Goal: Information Seeking & Learning: Learn about a topic

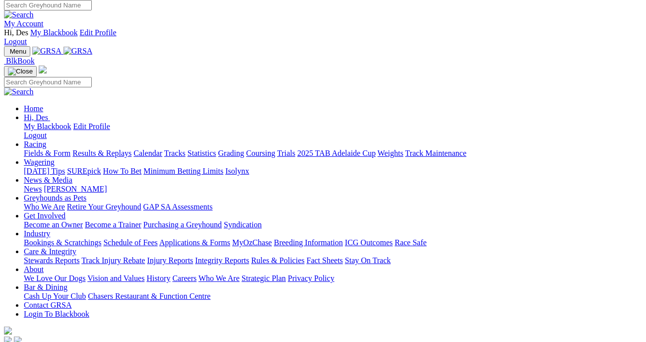
scroll to position [4, 0]
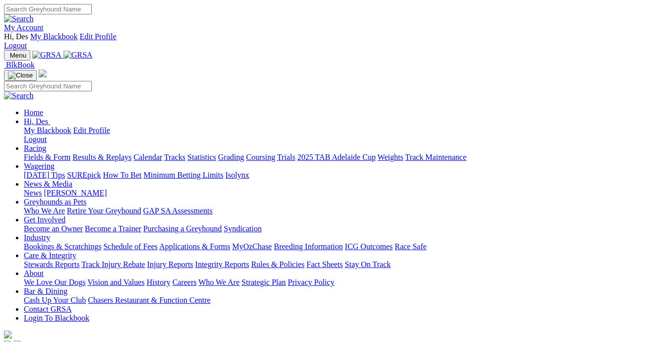
click at [50, 153] on link "Fields & Form" at bounding box center [47, 157] width 47 height 8
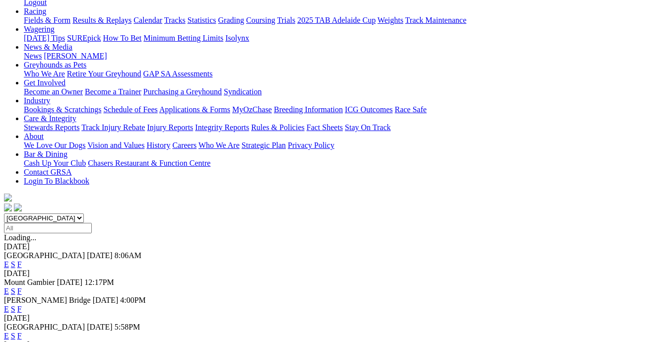
scroll to position [162, 0]
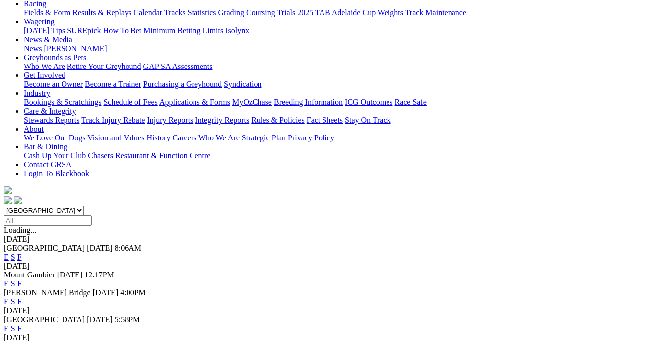
click at [22, 324] on link "F" at bounding box center [19, 328] width 4 height 8
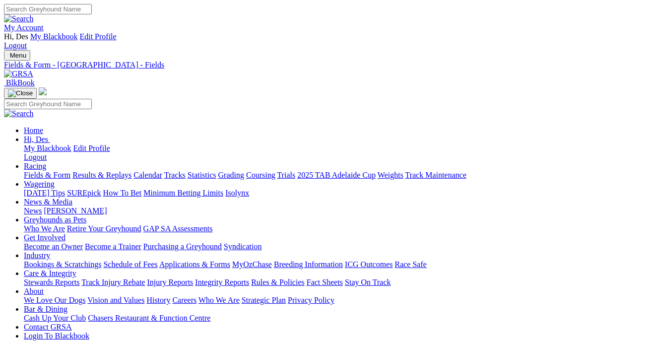
click at [47, 171] on link "Fields & Form" at bounding box center [47, 175] width 47 height 8
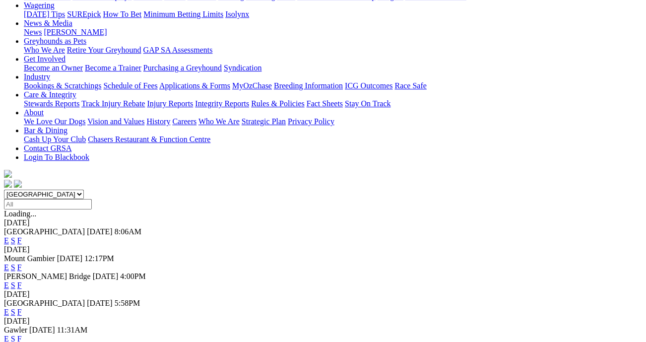
scroll to position [180, 0]
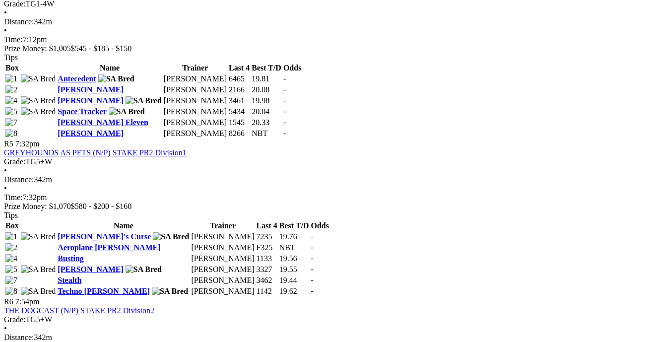
scroll to position [1045, 0]
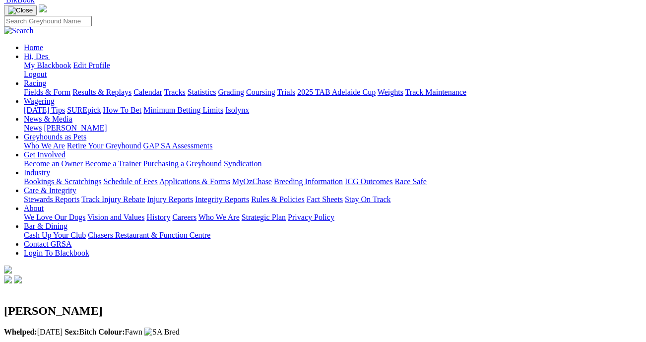
scroll to position [87, 3]
